Goal: Task Accomplishment & Management: Manage account settings

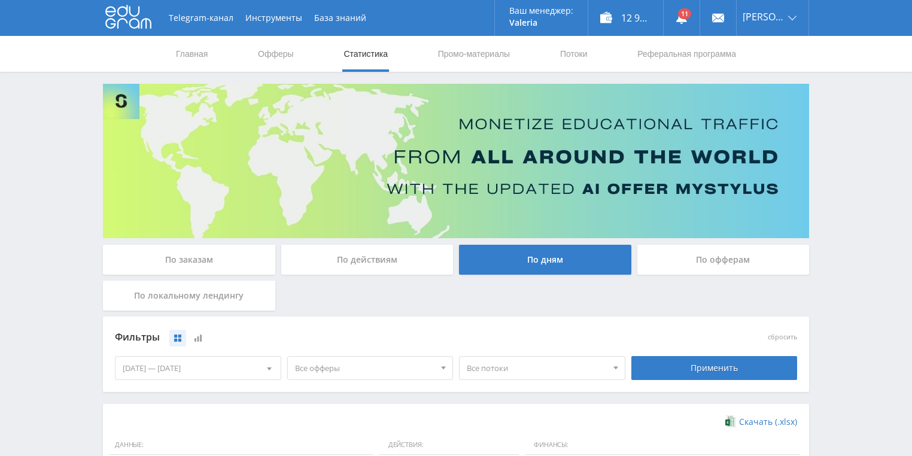
click at [592, 53] on nav "Главная Офферы Статистика Промо-материалы Потоки Реферальная программа" at bounding box center [456, 54] width 563 height 36
click at [580, 52] on link "Потоки" at bounding box center [574, 54] width 30 height 36
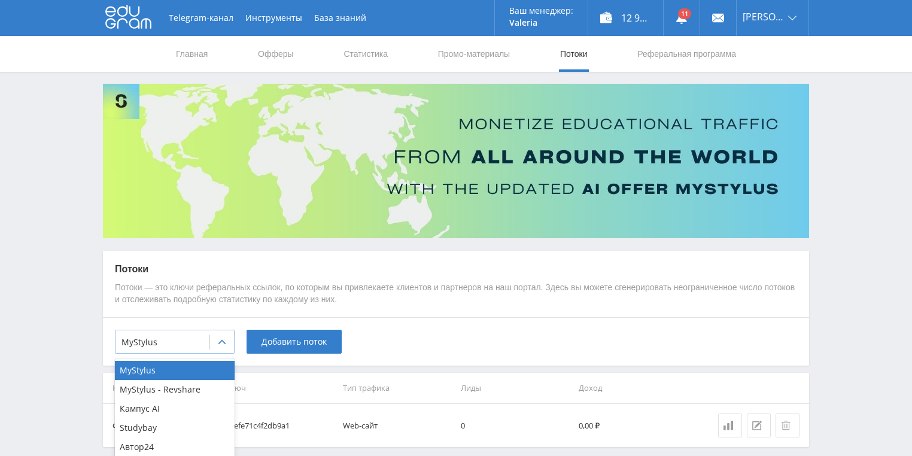
click at [210, 344] on div at bounding box center [222, 342] width 24 height 24
click at [184, 412] on div "Кампус AI" at bounding box center [175, 408] width 120 height 19
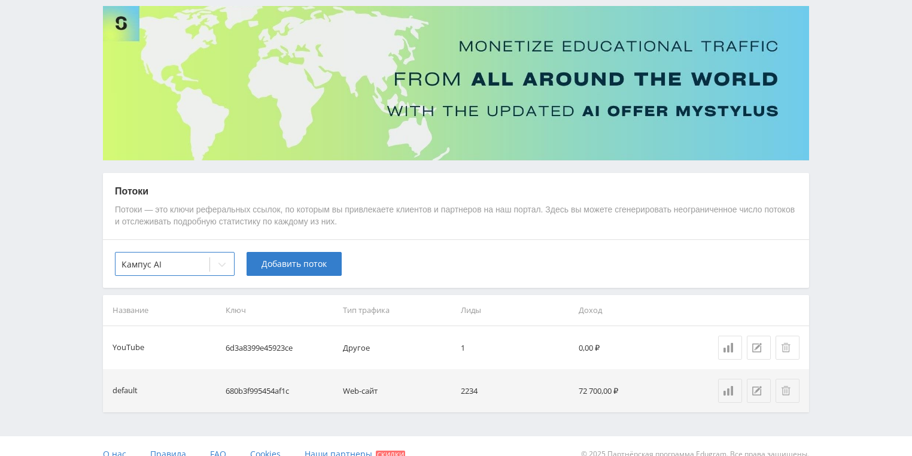
scroll to position [93, 0]
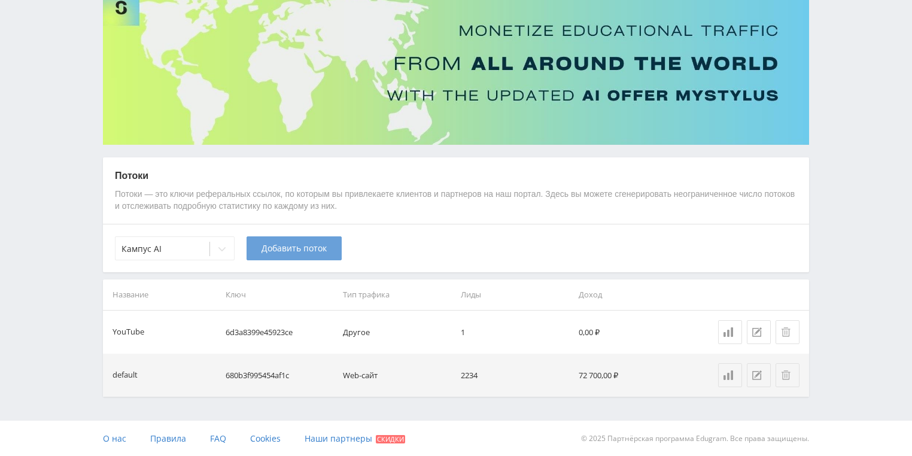
click at [289, 250] on span "Добавить поток" at bounding box center [294, 249] width 65 height 10
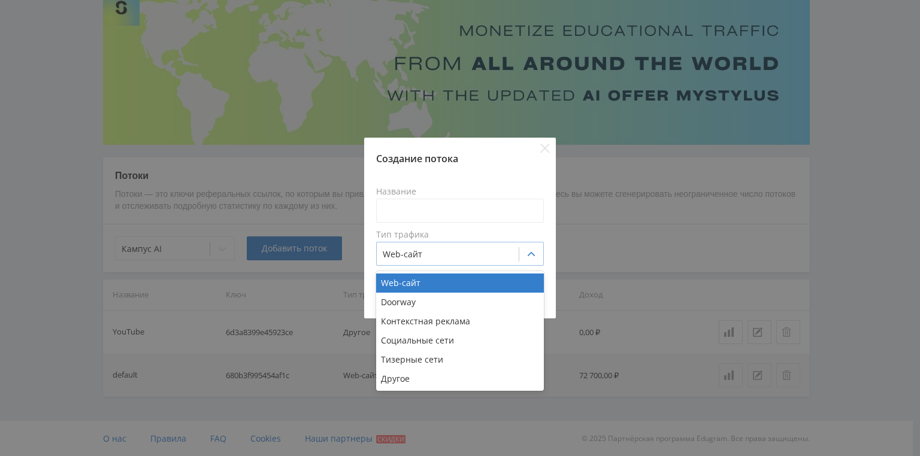
click at [424, 254] on div at bounding box center [448, 254] width 130 height 12
drag, startPoint x: 432, startPoint y: 284, endPoint x: 424, endPoint y: 255, distance: 29.8
click at [431, 283] on div "Web-сайт" at bounding box center [460, 283] width 168 height 19
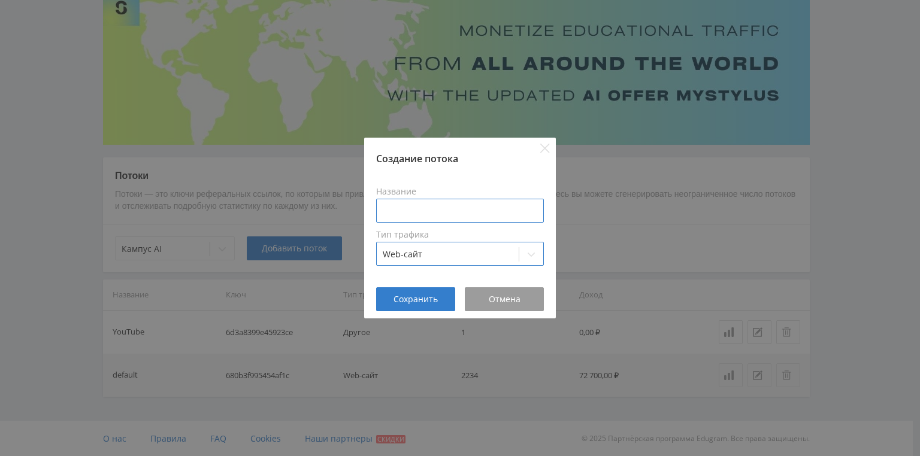
click at [409, 202] on input at bounding box center [460, 211] width 168 height 24
type input "ц"
type input "w"
type input "MAIL"
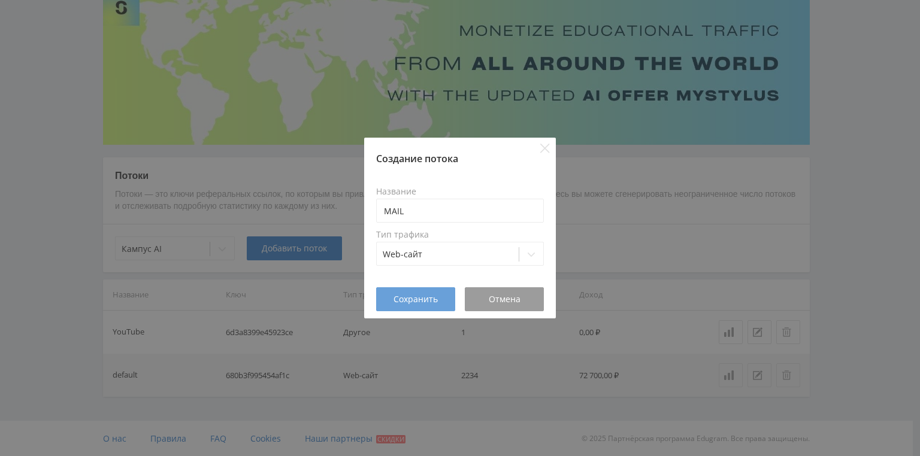
click at [424, 299] on span "Сохранить" at bounding box center [415, 300] width 44 height 10
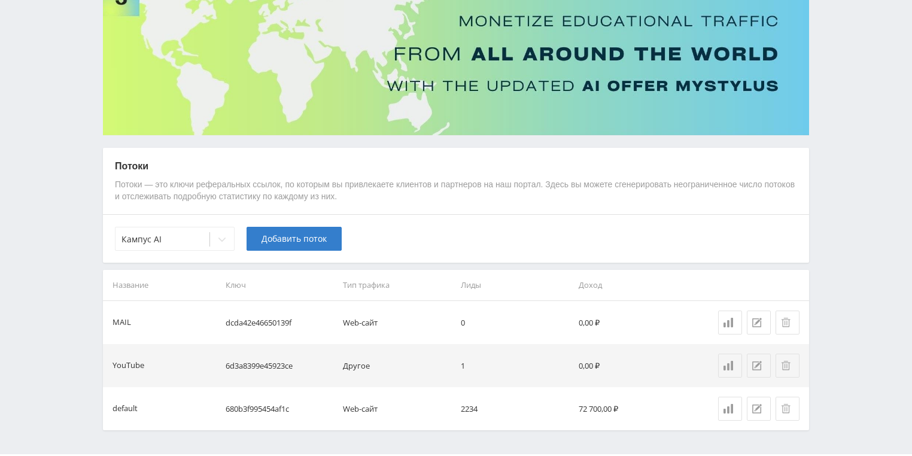
scroll to position [136, 0]
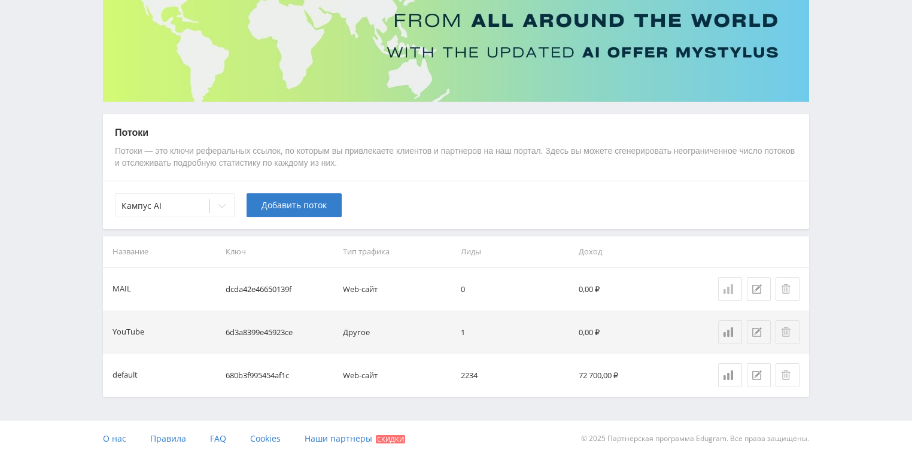
click at [727, 287] on icon at bounding box center [729, 289] width 10 height 10
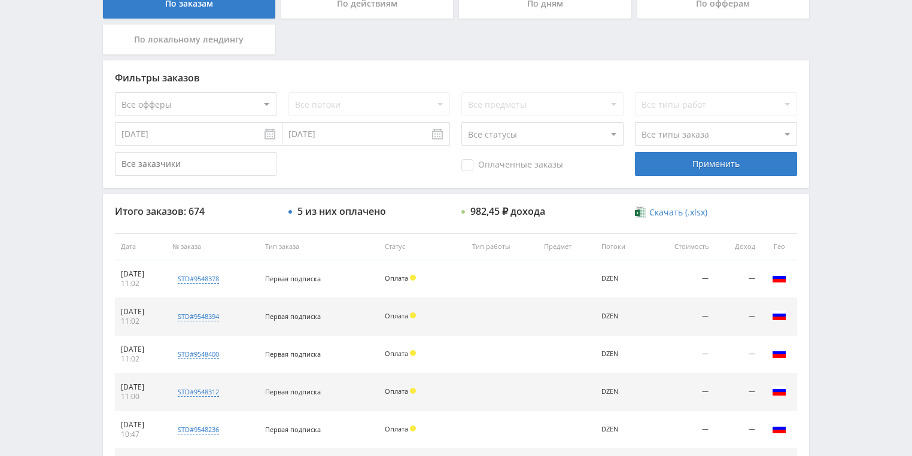
scroll to position [239, 0]
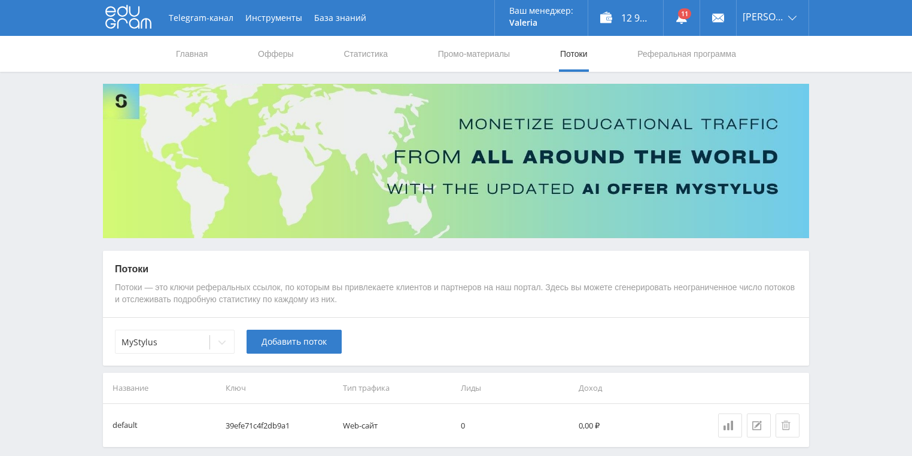
click at [570, 53] on link "Потоки" at bounding box center [574, 54] width 30 height 36
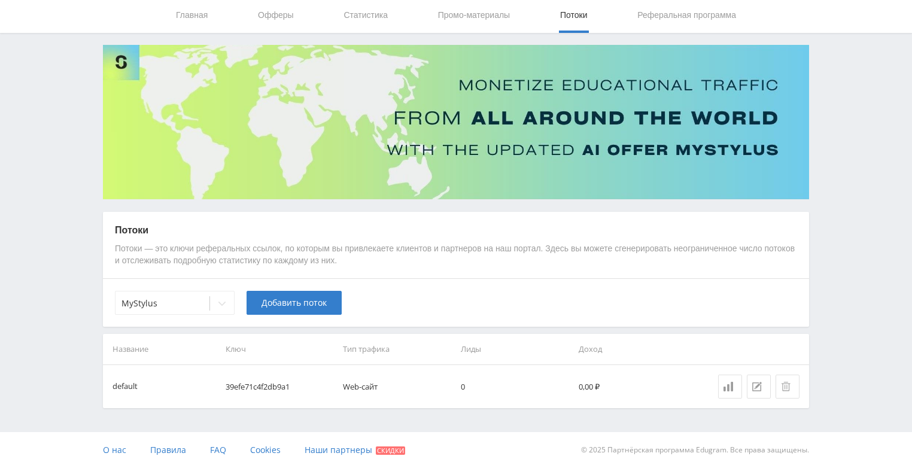
scroll to position [2, 0]
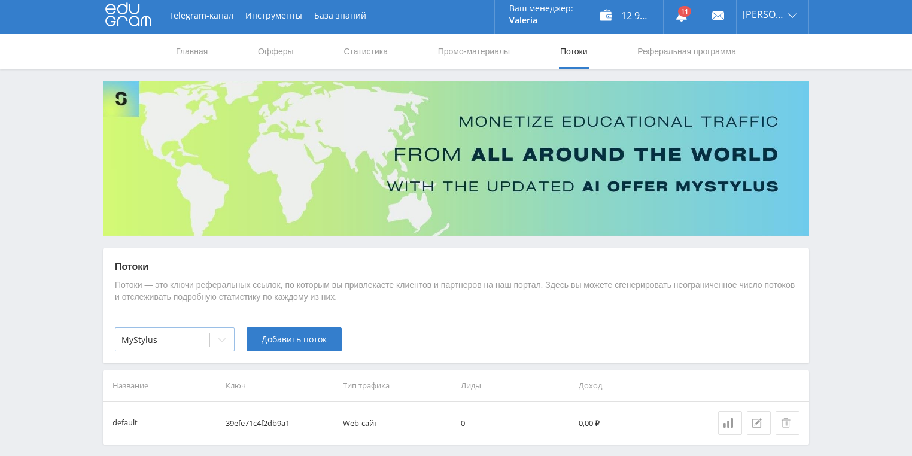
click at [181, 345] on div at bounding box center [163, 340] width 82 height 12
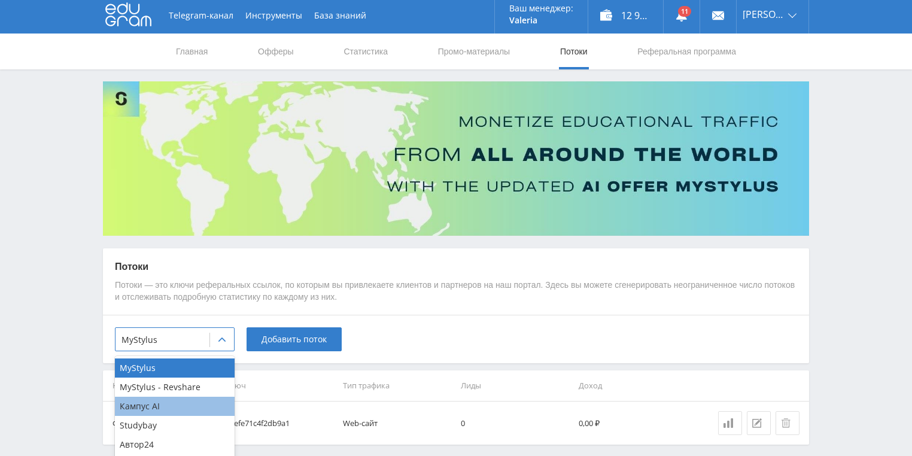
click at [175, 404] on div "Кампус AI" at bounding box center [175, 406] width 120 height 19
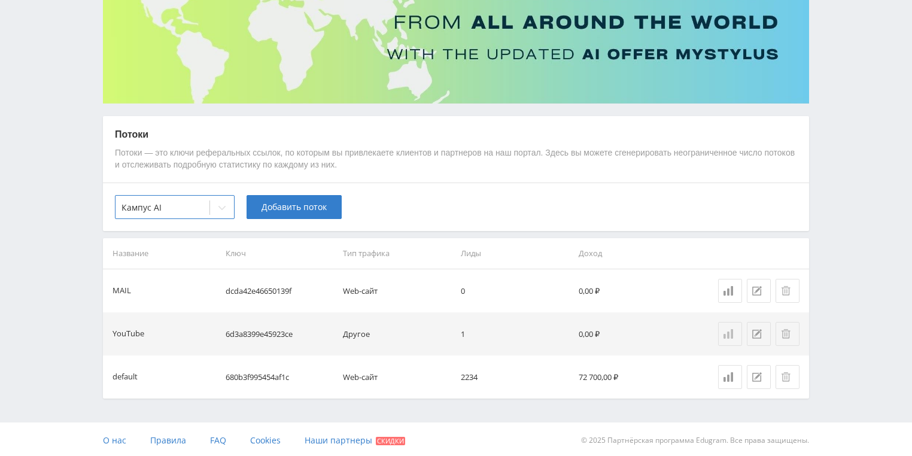
scroll to position [136, 0]
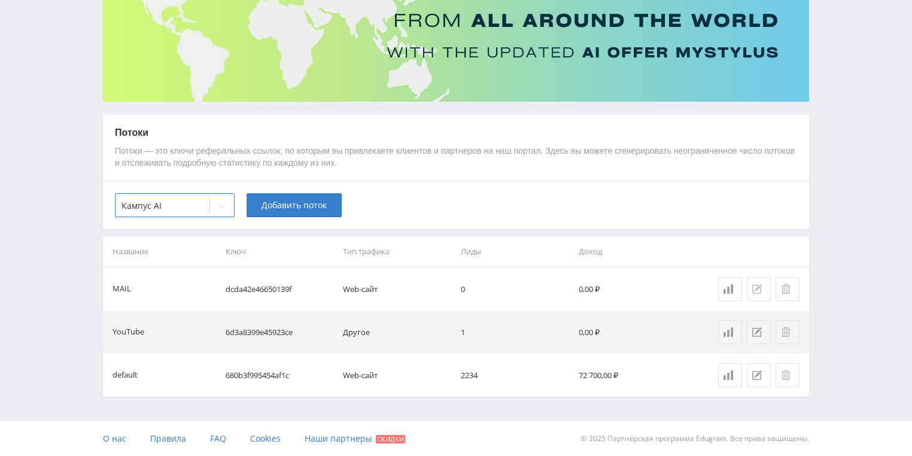
click at [759, 293] on icon at bounding box center [758, 289] width 10 height 10
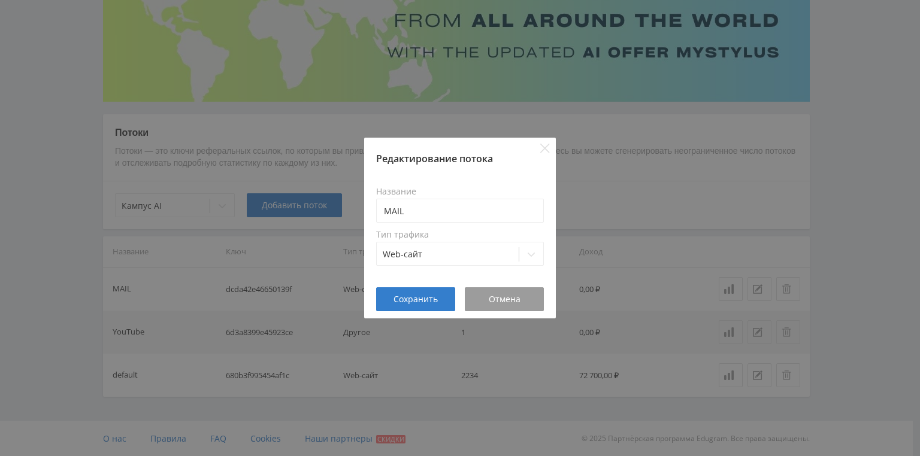
click at [623, 224] on div "Редактирование потока Название MAIL Тип трафика Web-сайт Сохранить Отмена" at bounding box center [460, 228] width 920 height 456
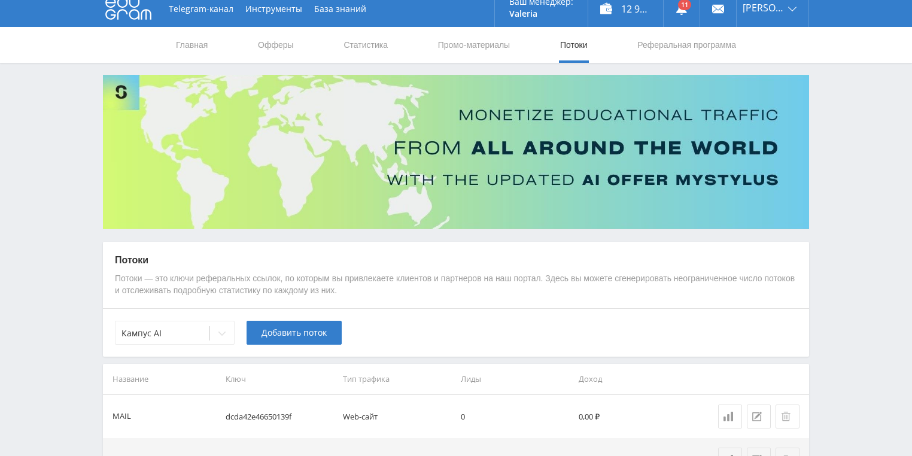
scroll to position [0, 0]
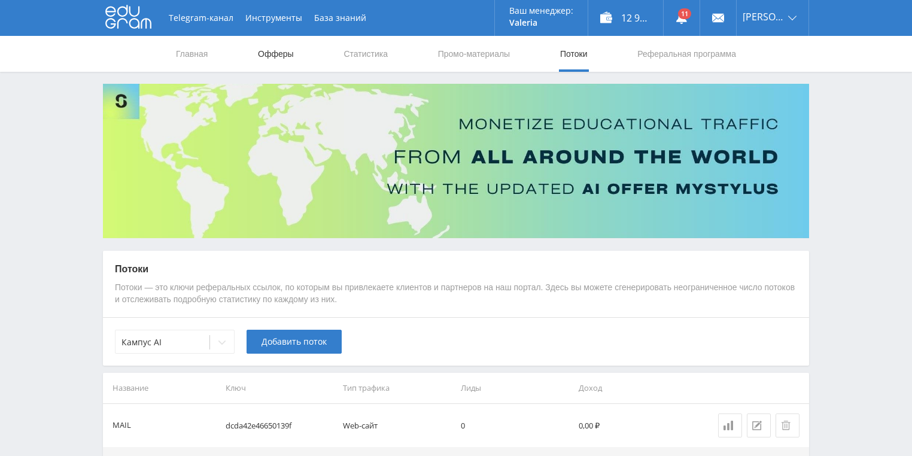
click at [260, 53] on link "Офферы" at bounding box center [276, 54] width 38 height 36
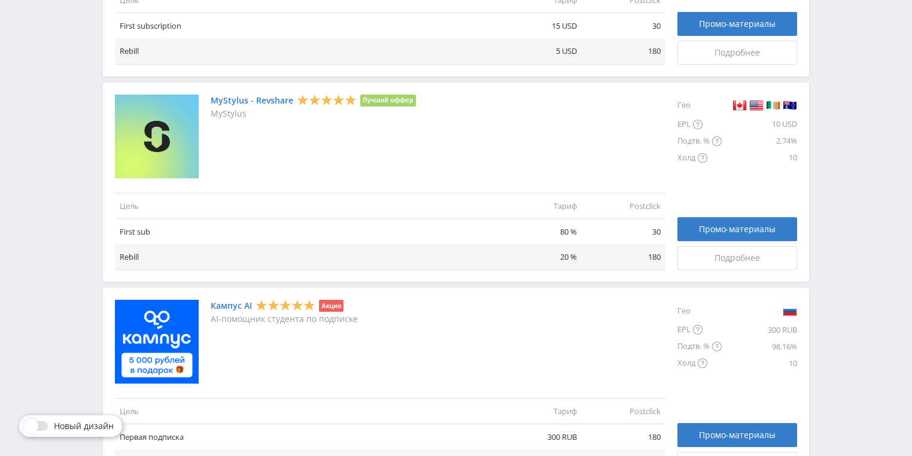
scroll to position [527, 0]
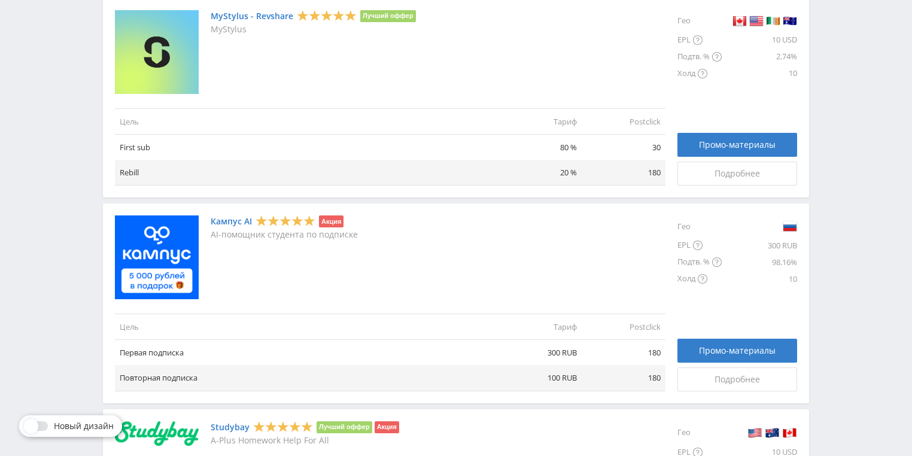
click at [245, 222] on link "Кампус AI" at bounding box center [231, 222] width 41 height 10
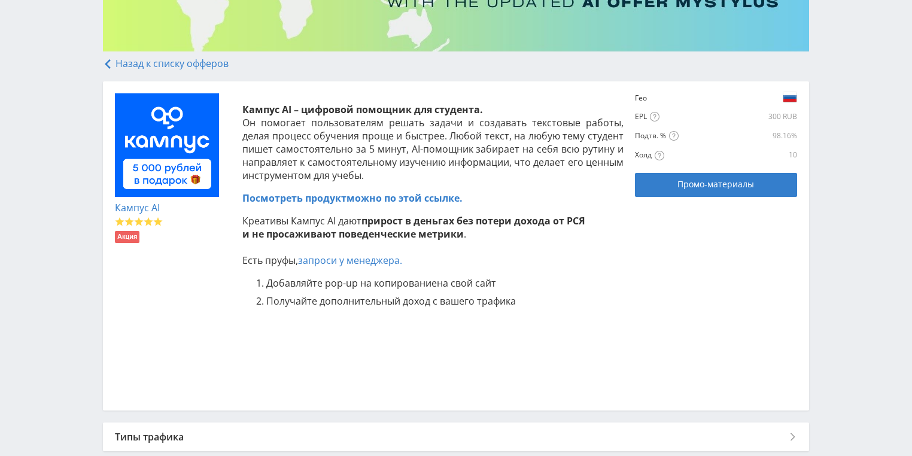
scroll to position [192, 0]
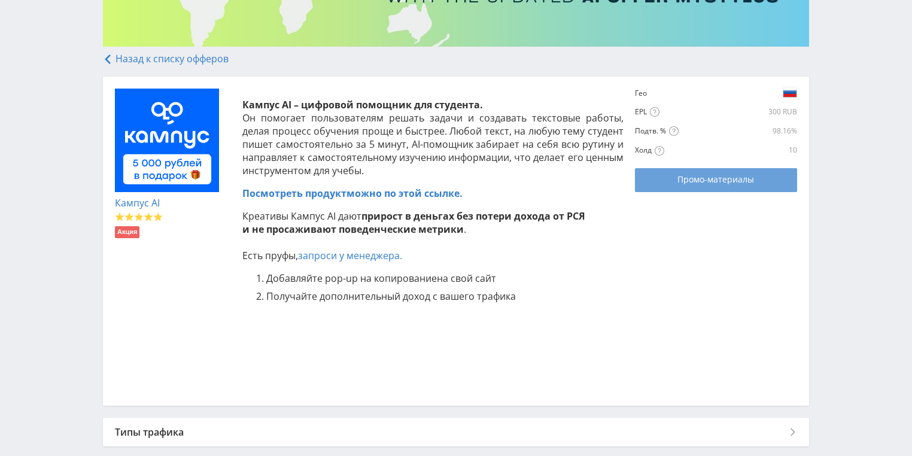
click at [754, 187] on link "Промо-материалы" at bounding box center [716, 180] width 162 height 24
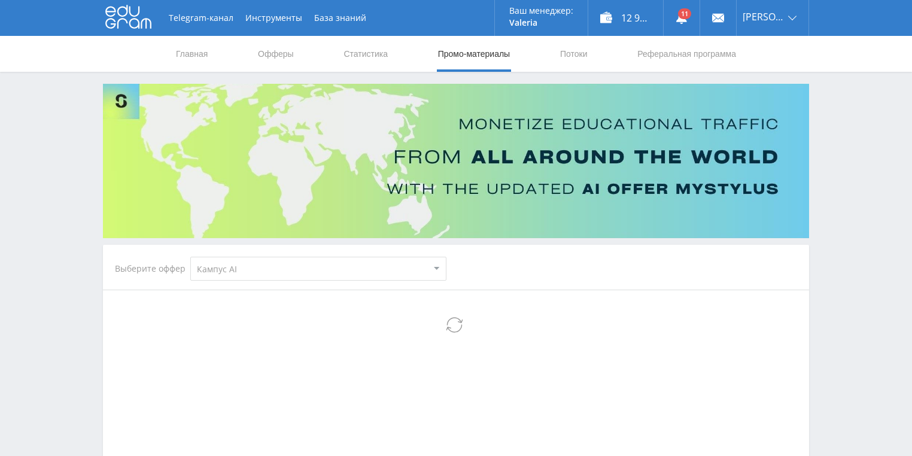
select select "340"
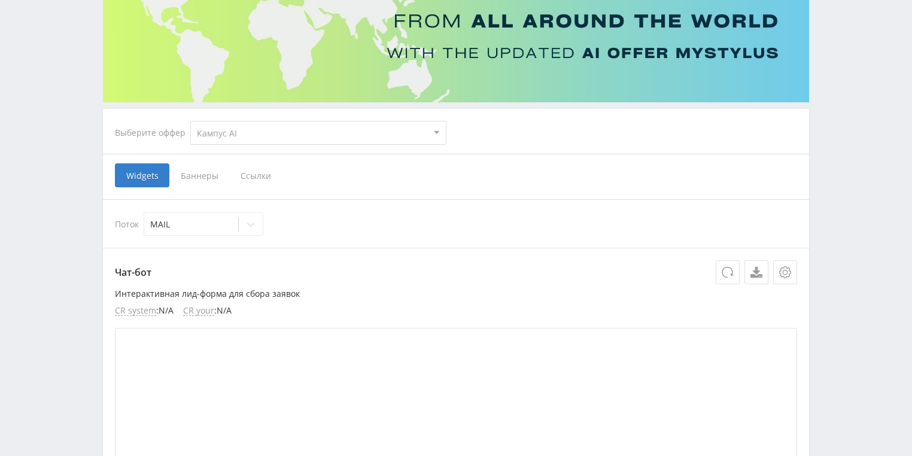
scroll to position [192, 0]
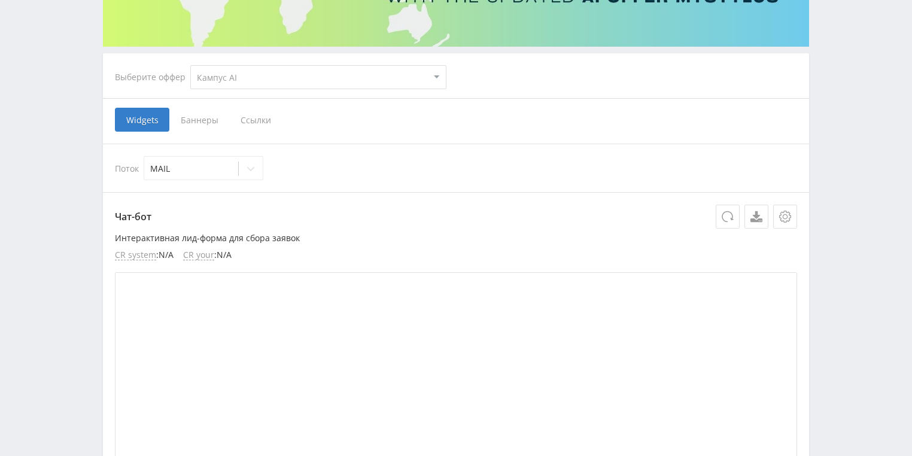
click at [251, 122] on span "Ссылки" at bounding box center [255, 120] width 53 height 24
click at [0, 0] on input "Ссылки" at bounding box center [0, 0] width 0 height 0
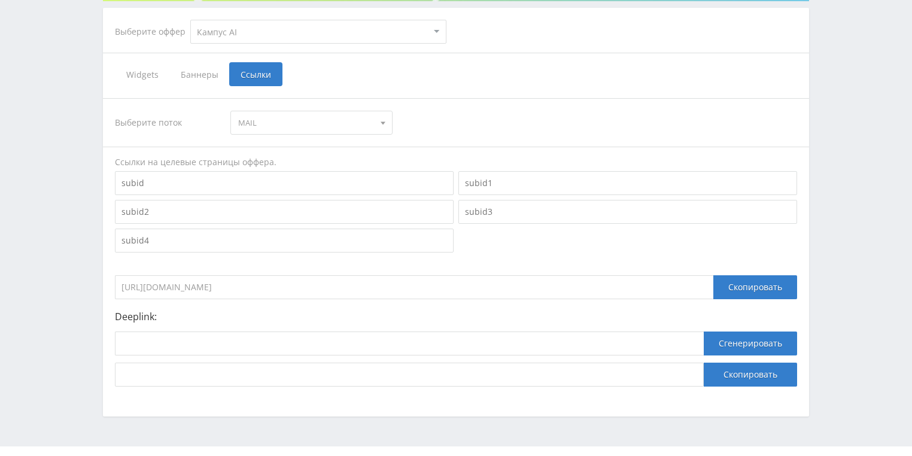
scroll to position [239, 0]
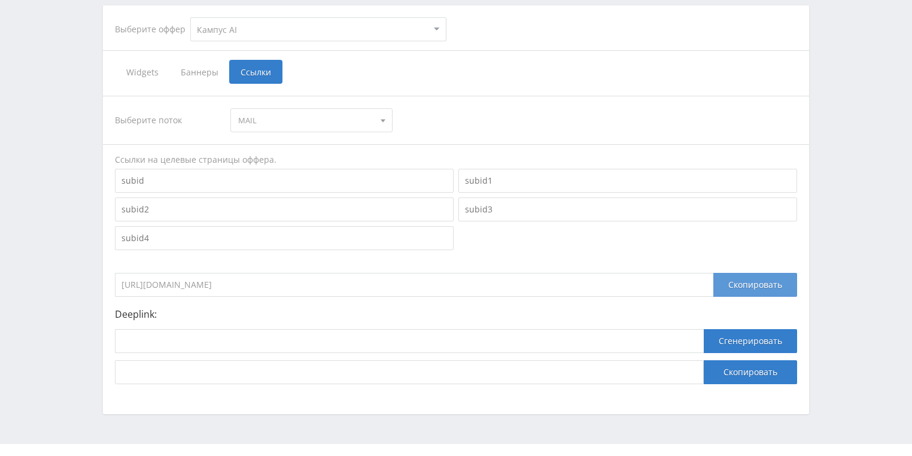
click at [748, 287] on div "Скопировать" at bounding box center [756, 285] width 84 height 24
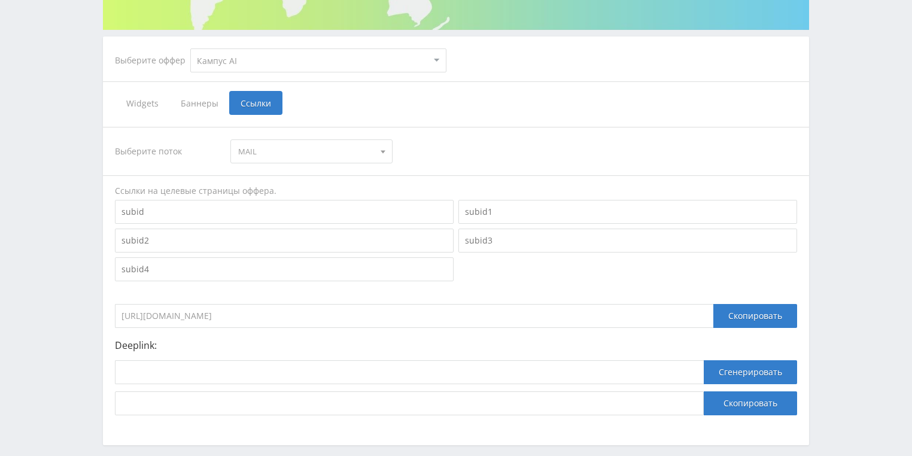
scroll to position [192, 0]
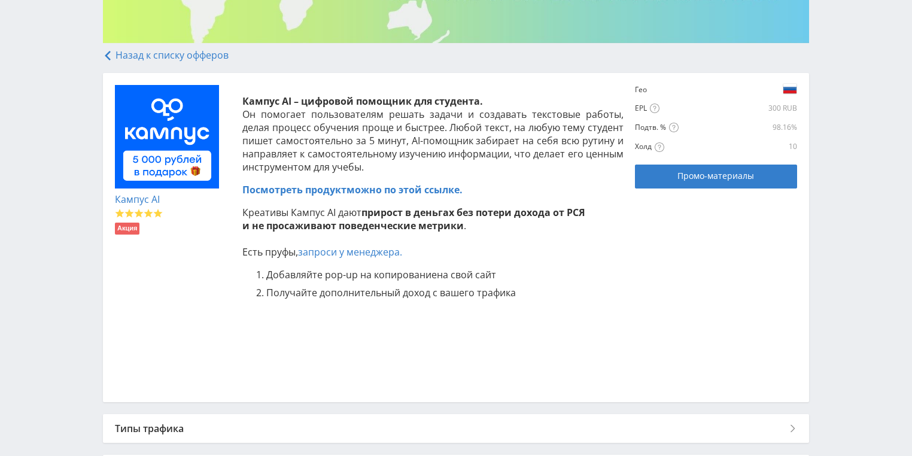
scroll to position [287, 0]
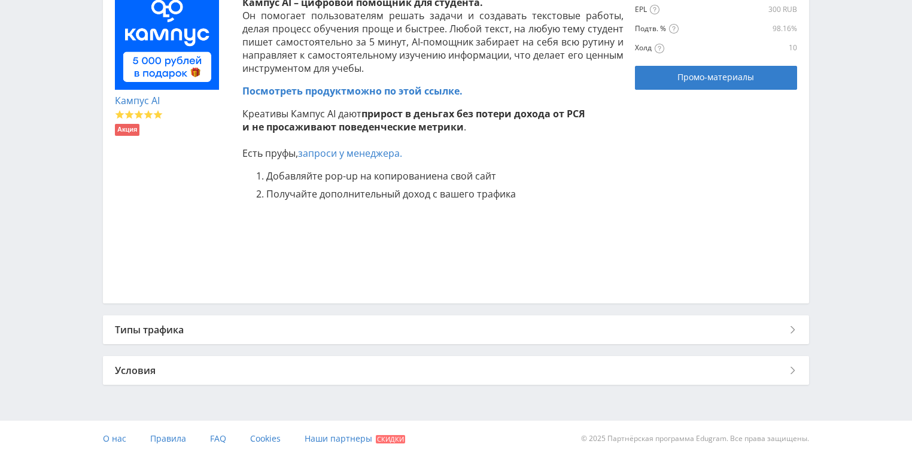
scroll to position [295, 0]
click at [199, 327] on div "Типы трафика" at bounding box center [456, 329] width 706 height 29
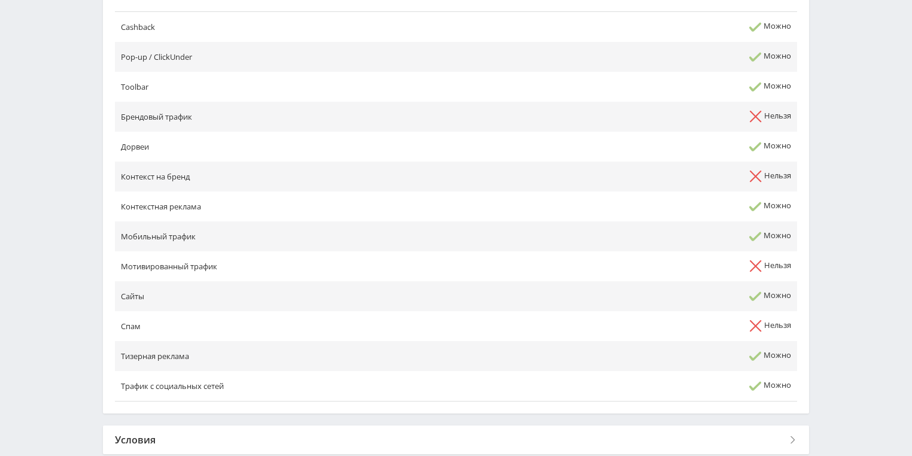
scroll to position [699, 0]
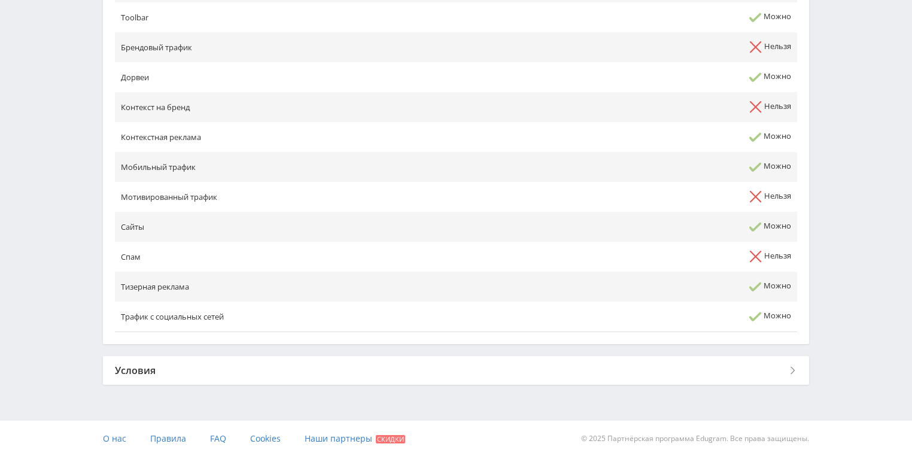
click at [199, 367] on div "Условия" at bounding box center [456, 370] width 706 height 29
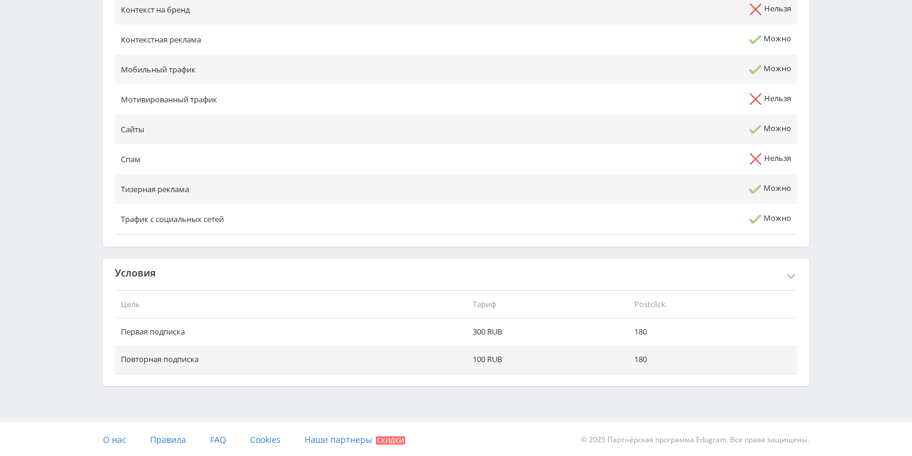
scroll to position [797, 0]
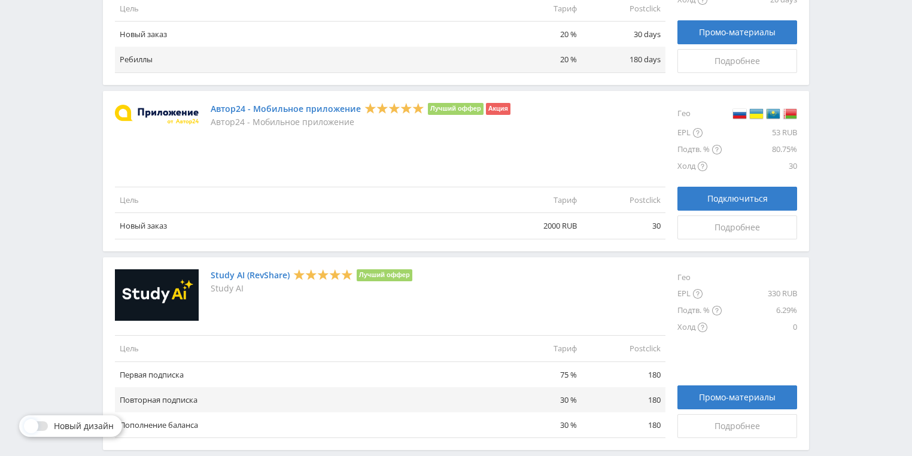
scroll to position [1398, 0]
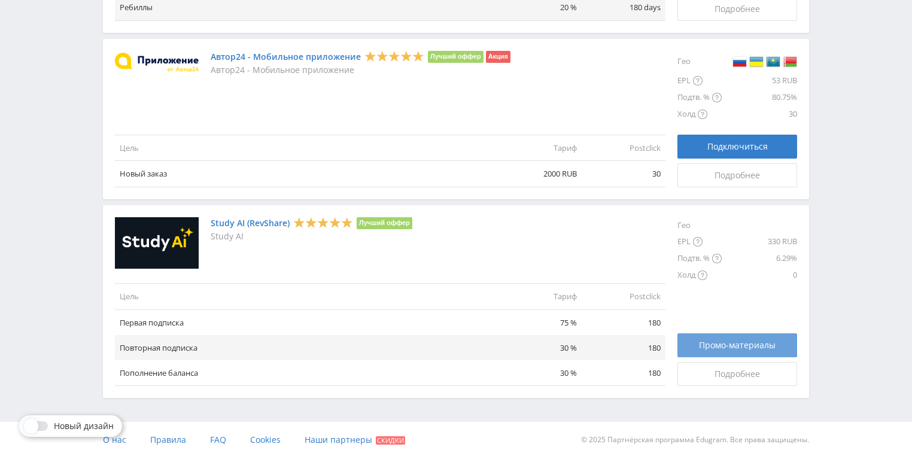
click at [738, 347] on span "Промо-материалы" at bounding box center [737, 346] width 77 height 10
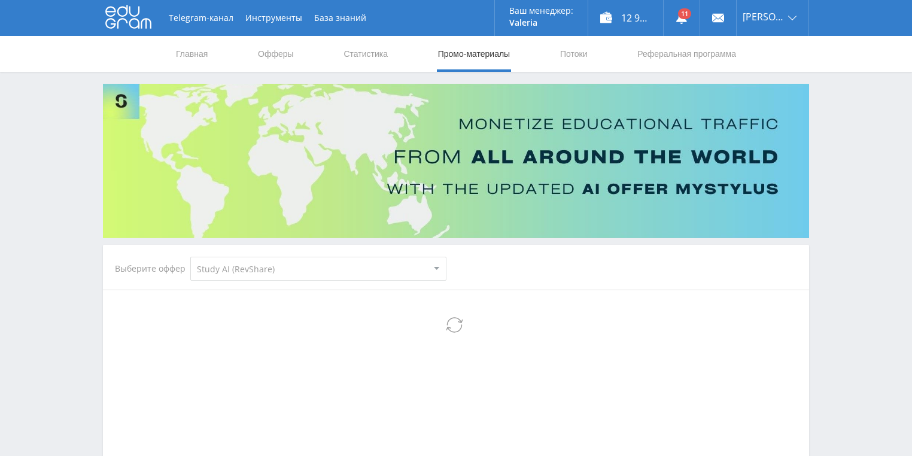
select select "376"
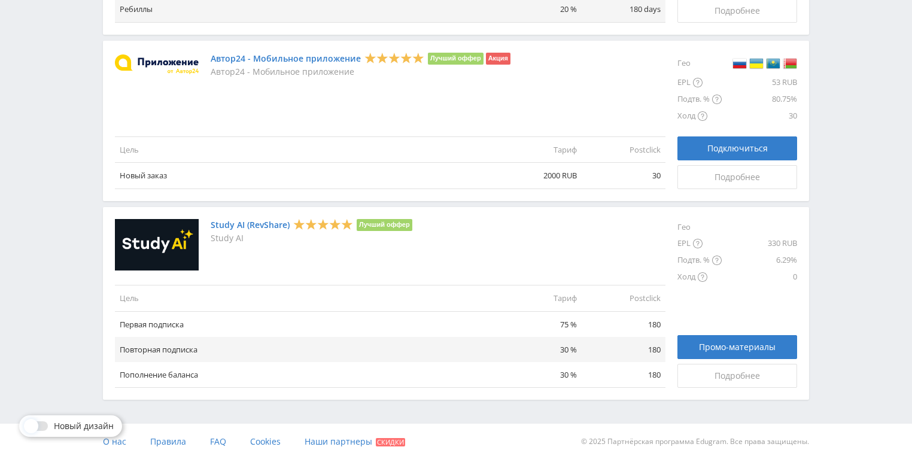
scroll to position [1398, 0]
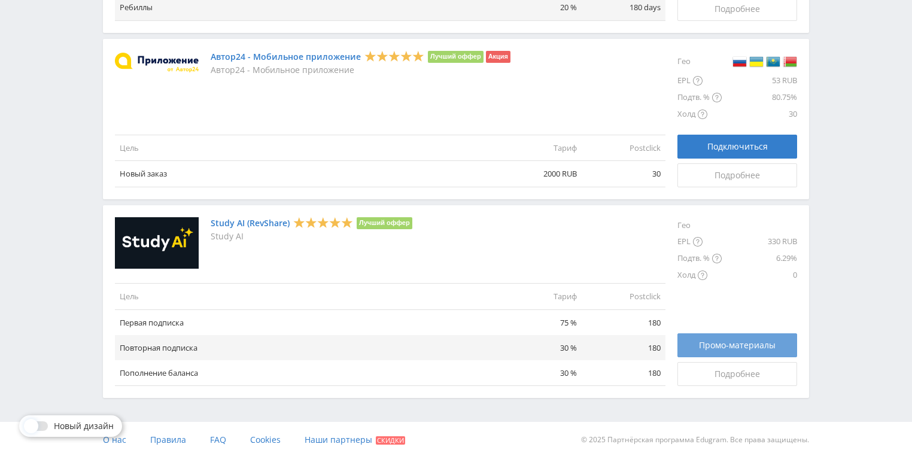
click at [729, 348] on span "Промо-материалы" at bounding box center [737, 346] width 77 height 10
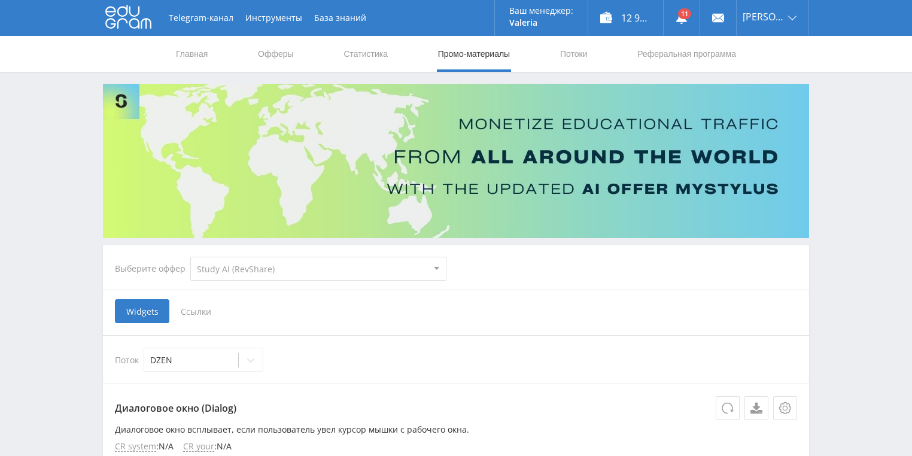
select select "376"
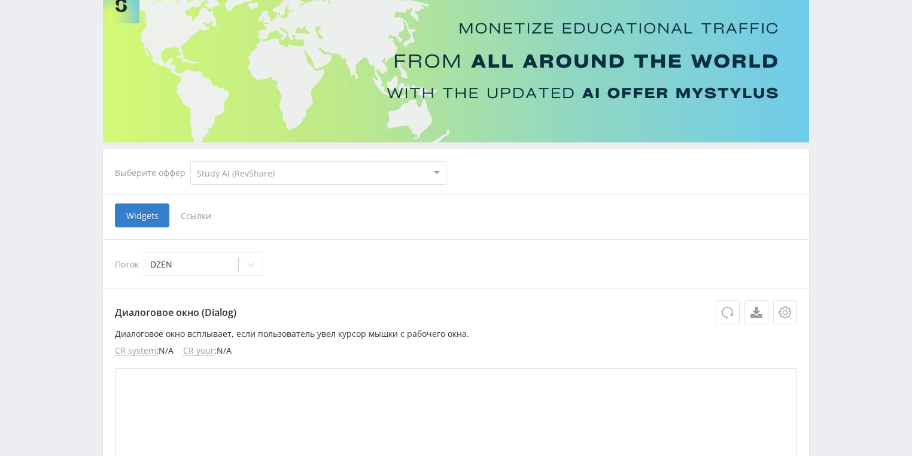
scroll to position [192, 0]
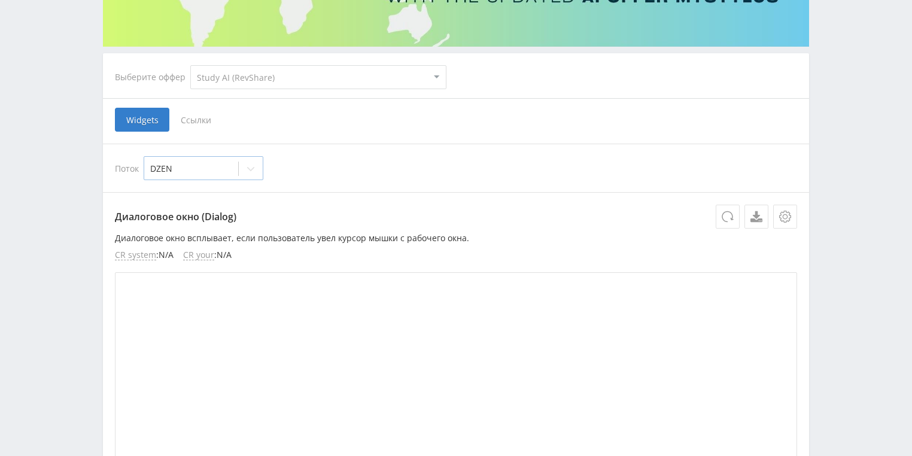
click at [248, 168] on icon at bounding box center [251, 169] width 10 height 10
click at [330, 175] on div "Поток 1 result available. Use Up and Down to choose options, press Enter to sel…" at bounding box center [456, 168] width 682 height 24
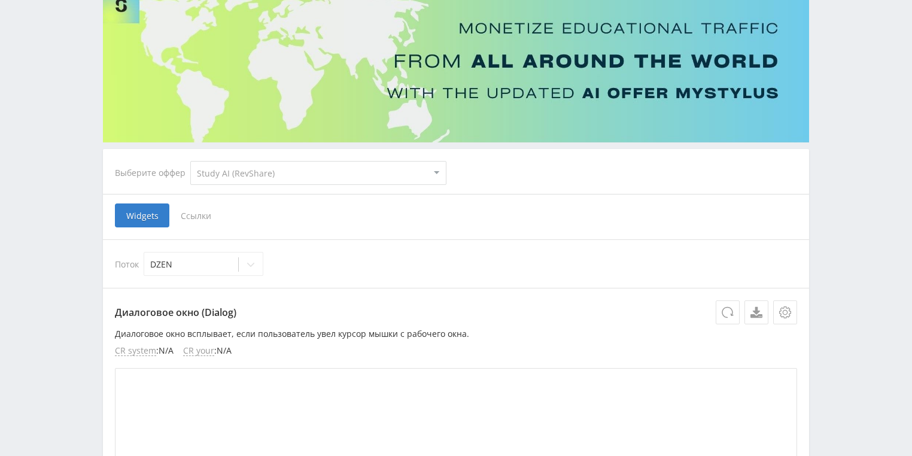
scroll to position [0, 0]
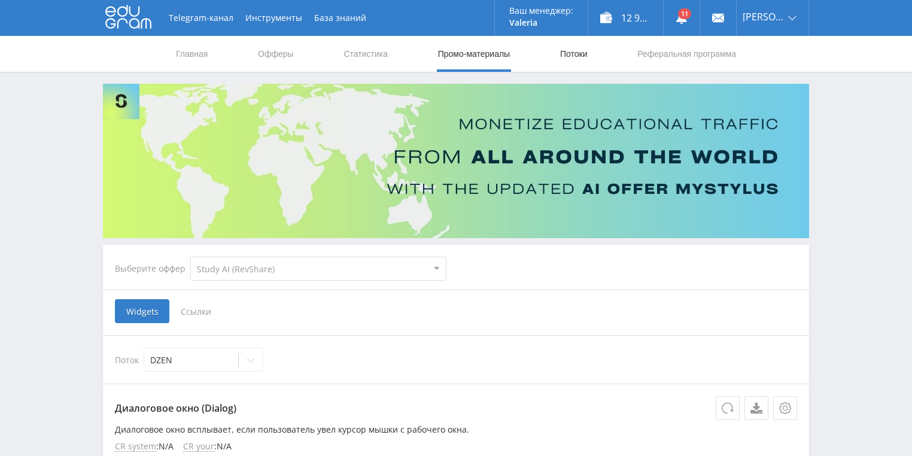
drag, startPoint x: 575, startPoint y: 53, endPoint x: 577, endPoint y: 60, distance: 7.6
click at [575, 53] on link "Потоки" at bounding box center [574, 54] width 30 height 36
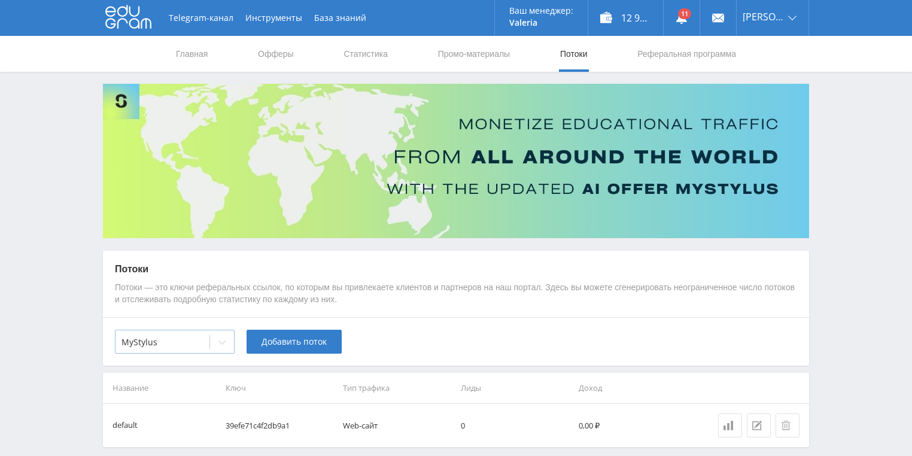
click at [199, 338] on div at bounding box center [163, 342] width 82 height 12
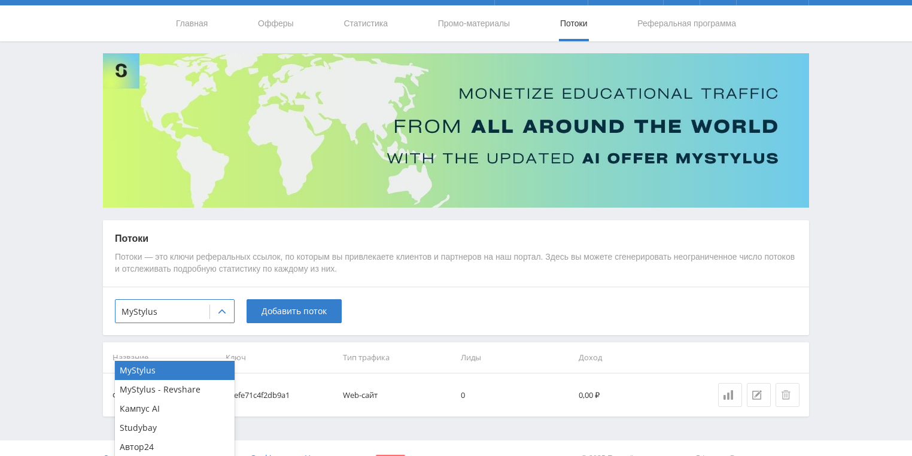
scroll to position [50, 0]
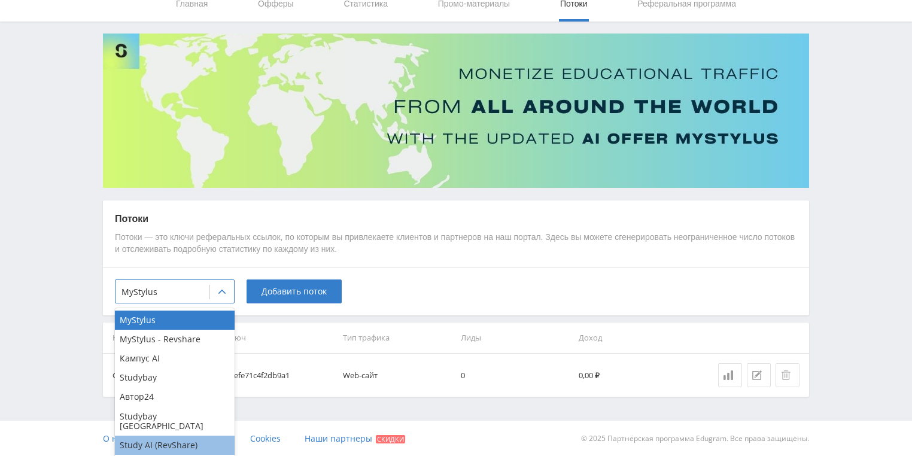
click at [187, 441] on div "Study AI (RevShare)" at bounding box center [175, 445] width 120 height 19
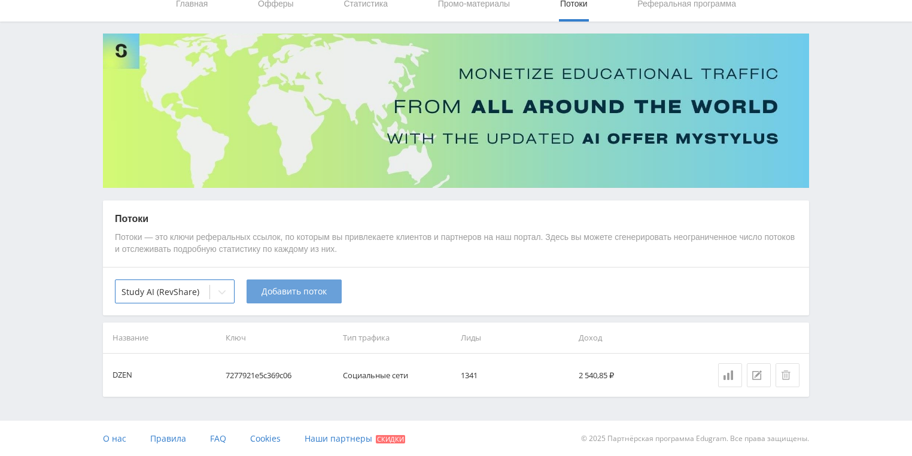
click at [305, 295] on span "Добавить поток" at bounding box center [294, 292] width 65 height 10
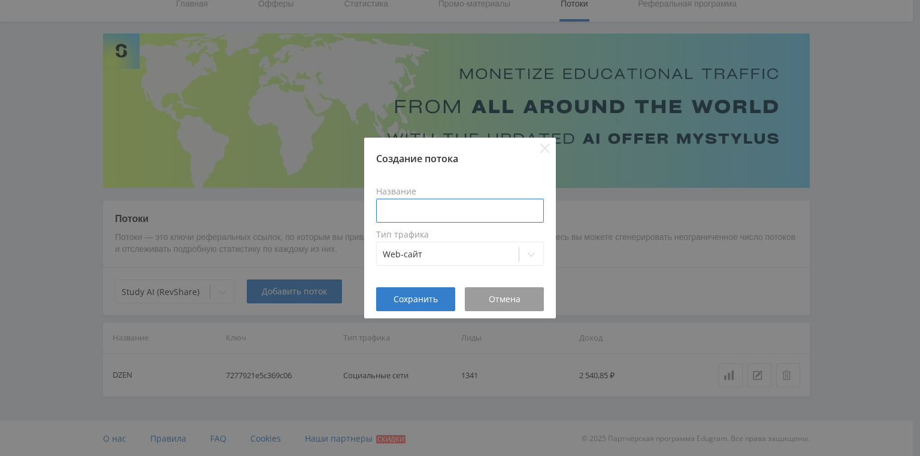
click at [410, 211] on input at bounding box center [460, 211] width 168 height 24
type input "w"
type input "MAIL"
click at [423, 301] on span "Сохранить" at bounding box center [415, 300] width 44 height 10
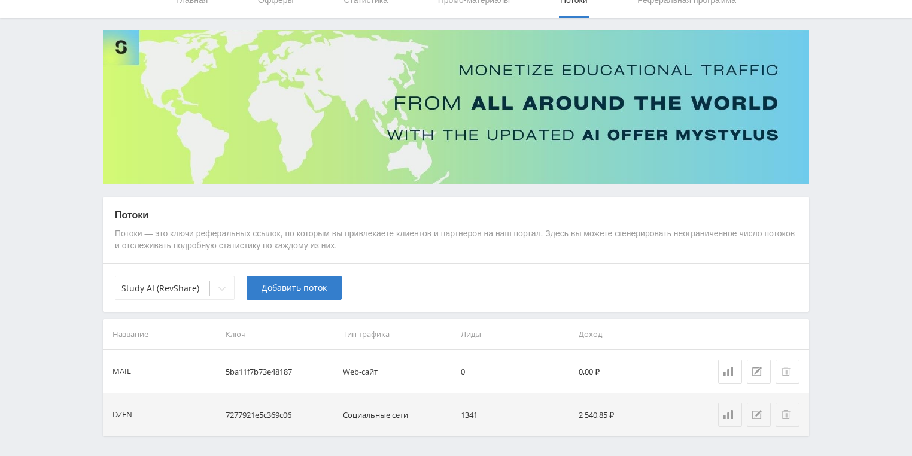
scroll to position [0, 0]
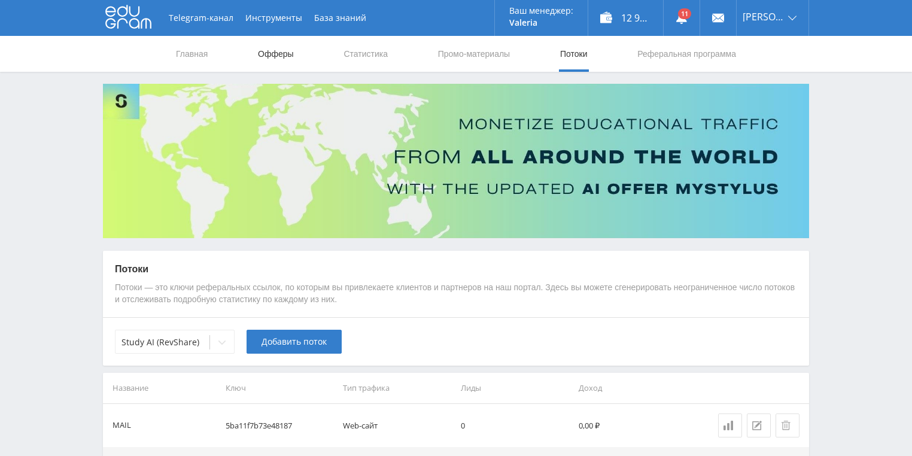
click at [274, 57] on link "Офферы" at bounding box center [276, 54] width 38 height 36
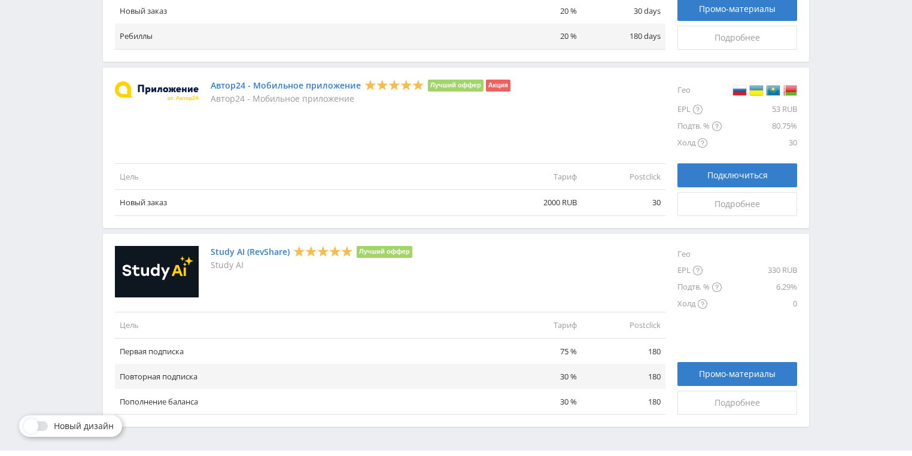
scroll to position [1398, 0]
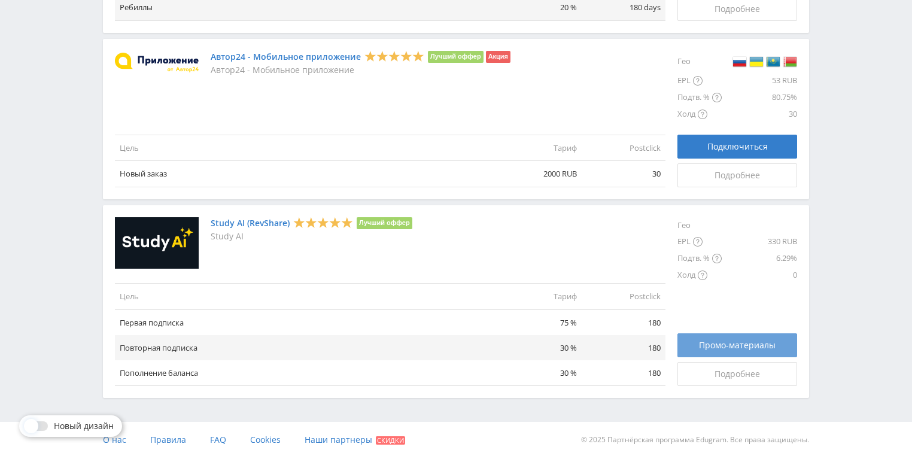
click at [738, 342] on span "Промо-материалы" at bounding box center [737, 346] width 77 height 10
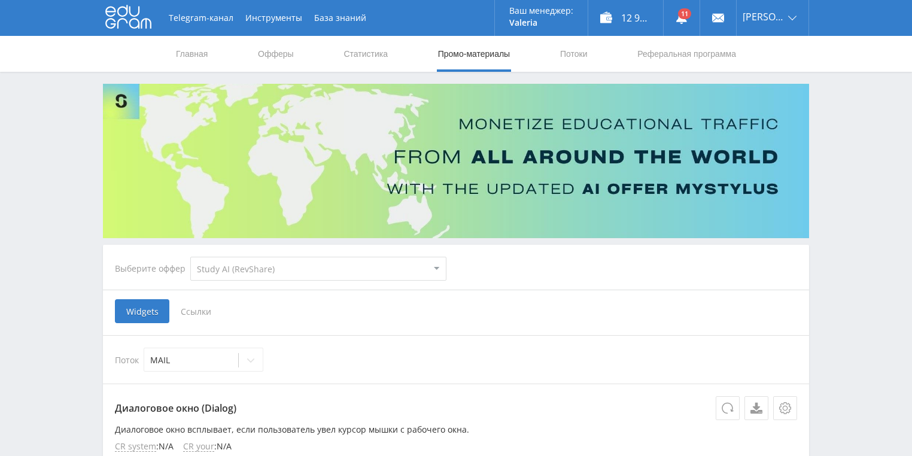
select select "376"
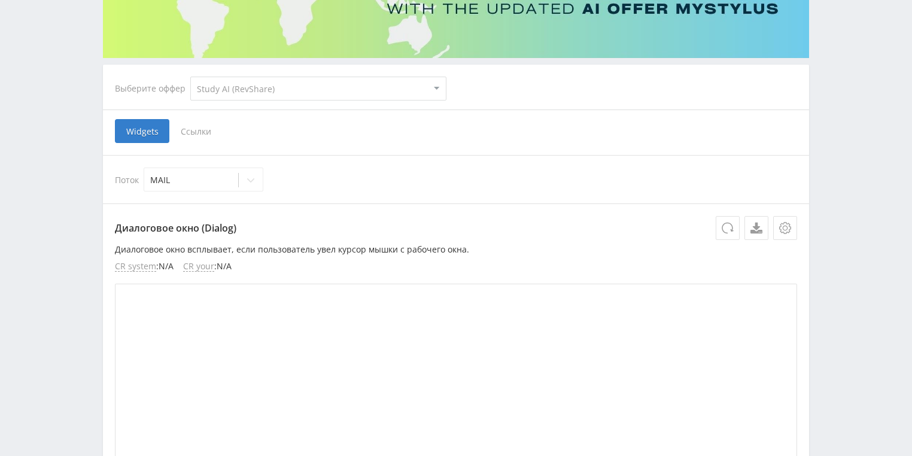
scroll to position [192, 0]
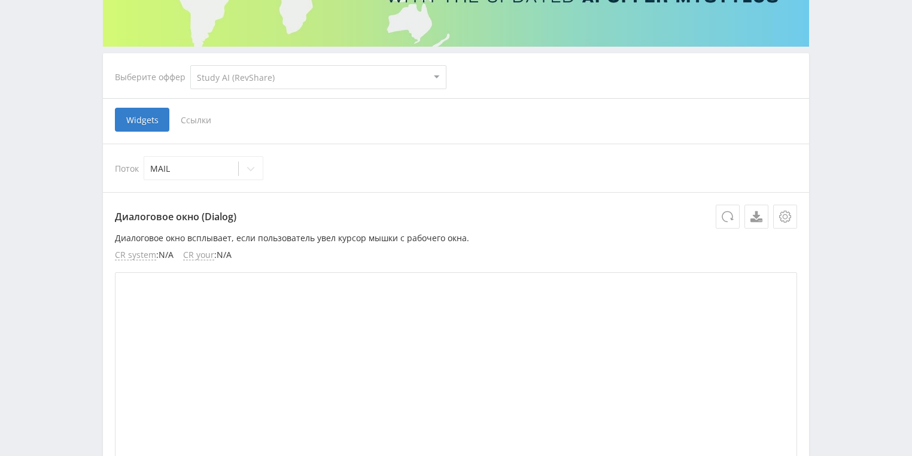
click at [192, 117] on span "Ссылки" at bounding box center [195, 120] width 53 height 24
click at [0, 0] on input "Ссылки" at bounding box center [0, 0] width 0 height 0
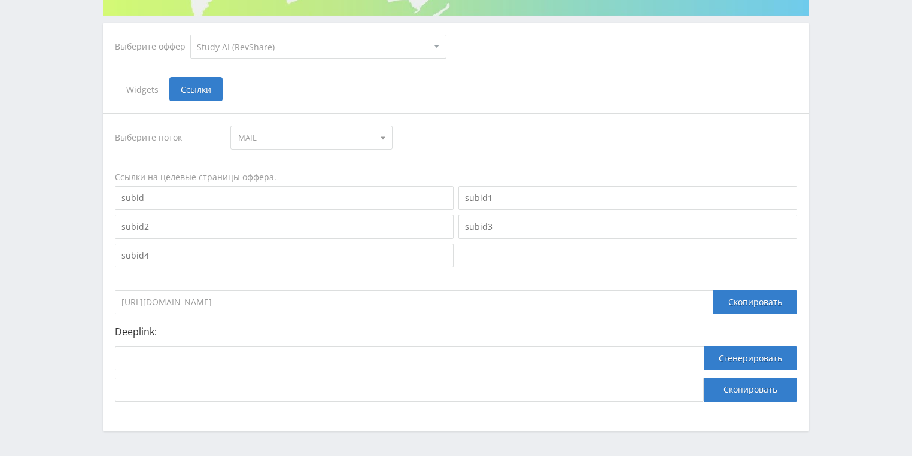
scroll to position [239, 0]
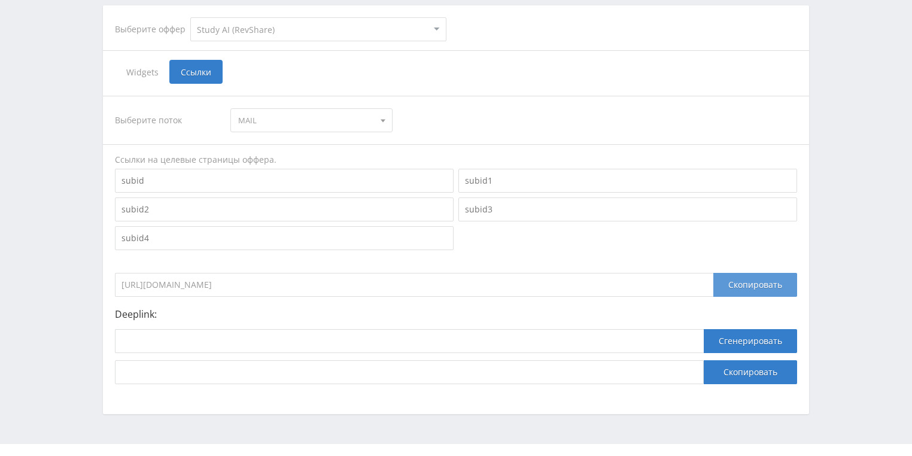
click at [760, 287] on div "Скопировать" at bounding box center [756, 285] width 84 height 24
